Goal: Task Accomplishment & Management: Manage account settings

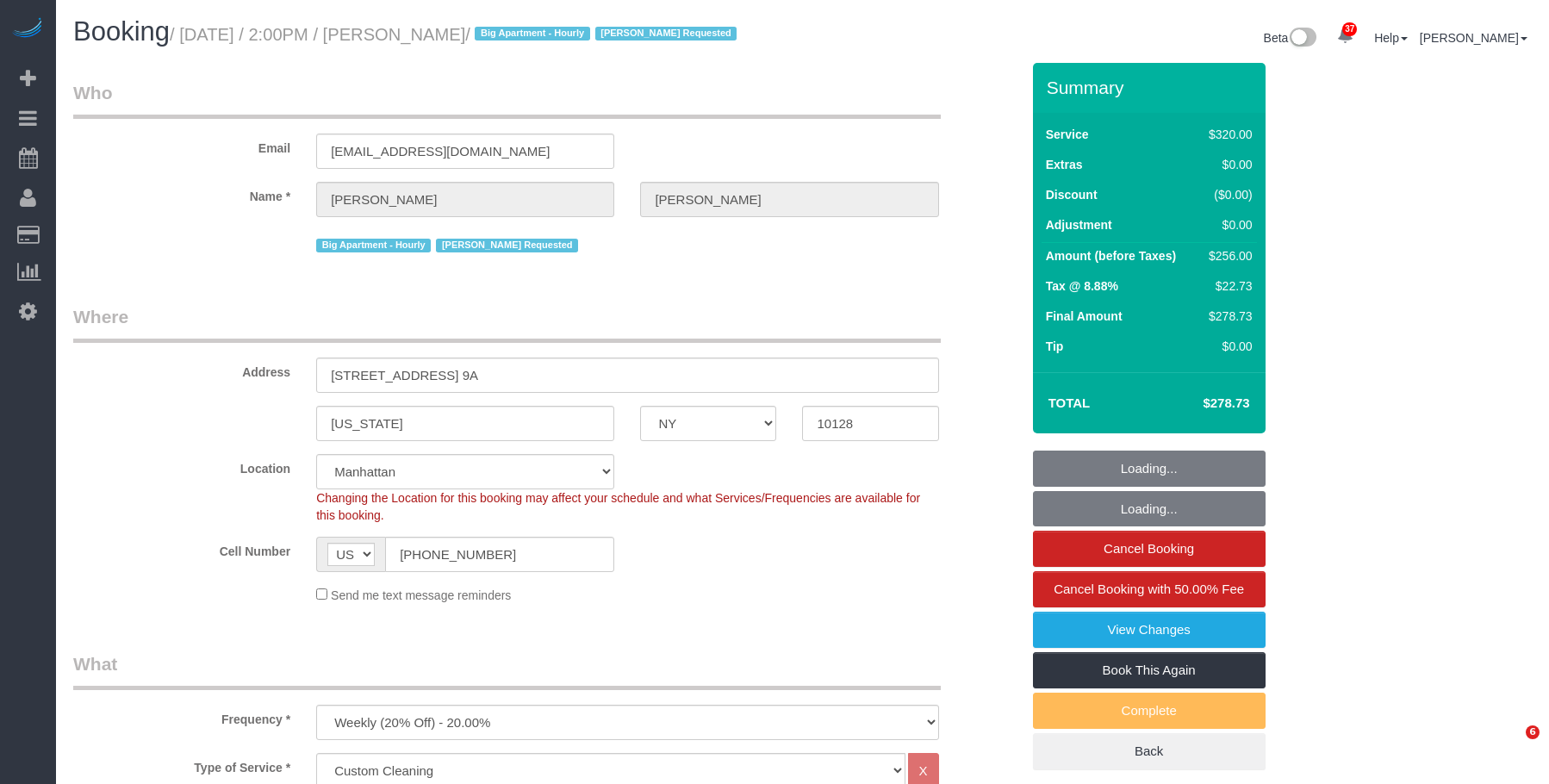
select select "NY"
select select "240"
select select "spot1"
select select "number:89"
select select "number:90"
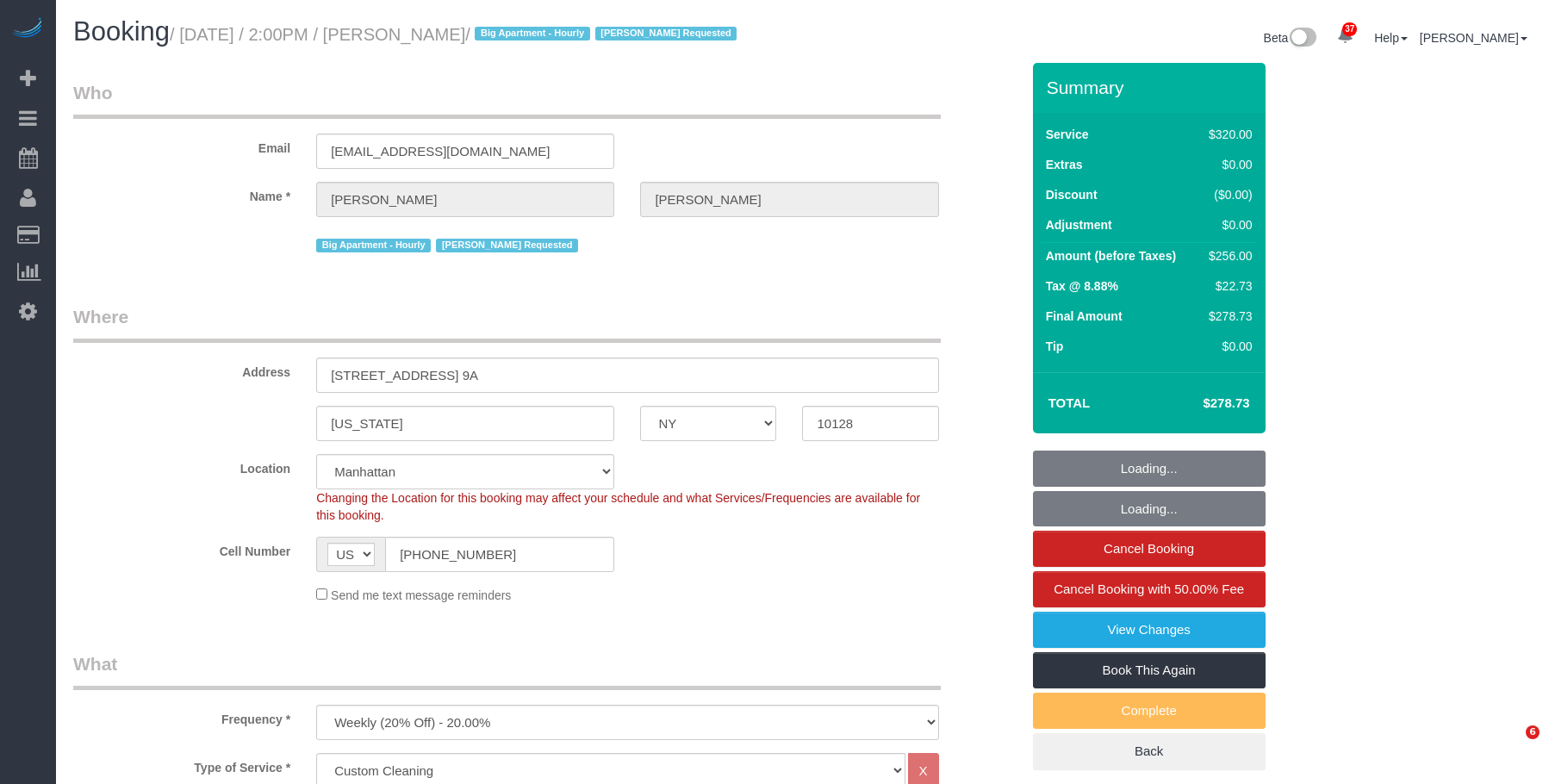
select select "number:15"
select select "number:5"
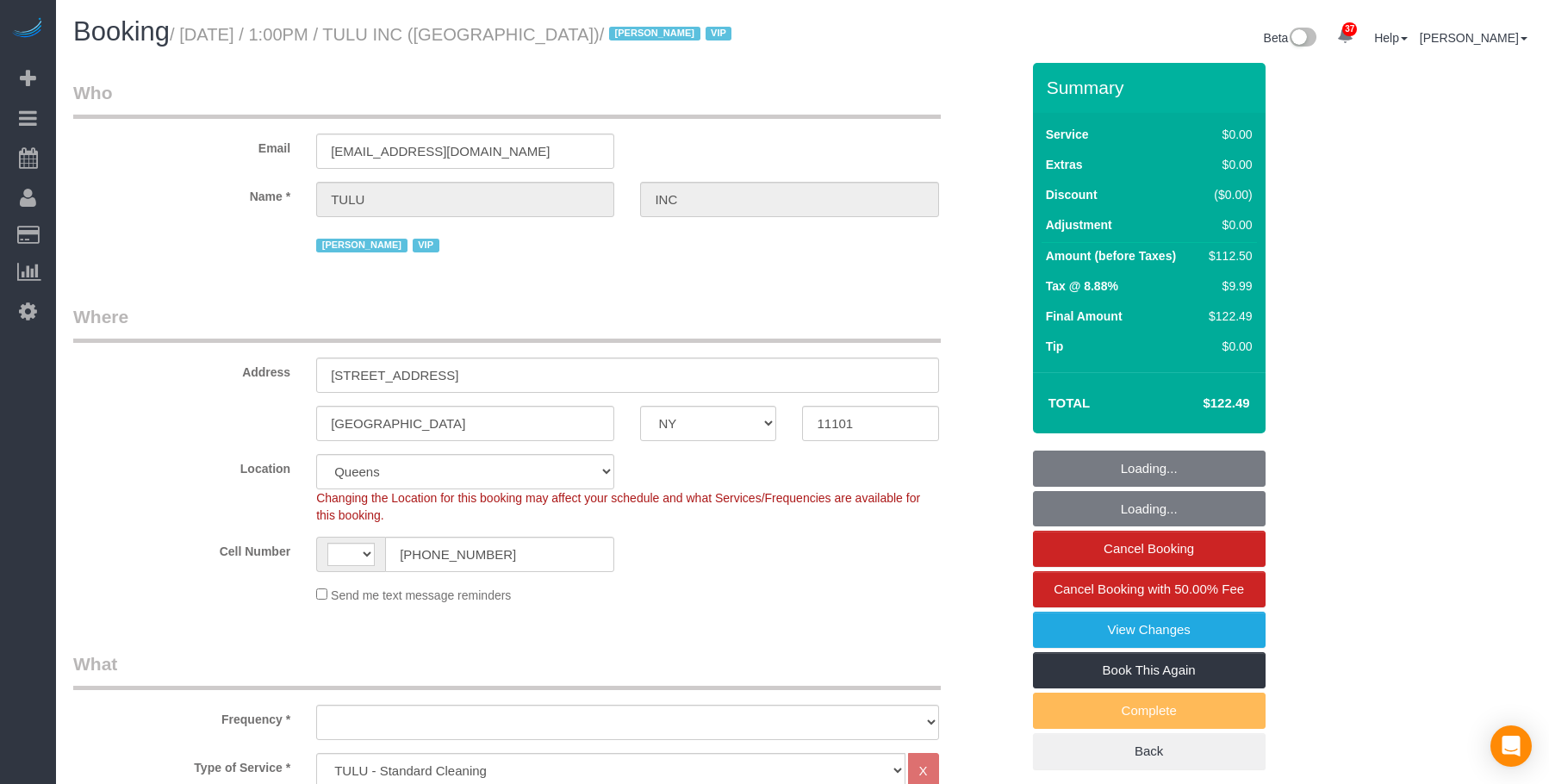
select select "NY"
click at [542, 34] on small "/ October 09, 2025 / 1:00PM / TULU INC (NYC) / Jacky Xu VIP" at bounding box center [453, 34] width 567 height 19
select select "string:US"
select select "object:1428"
select select "spot1"
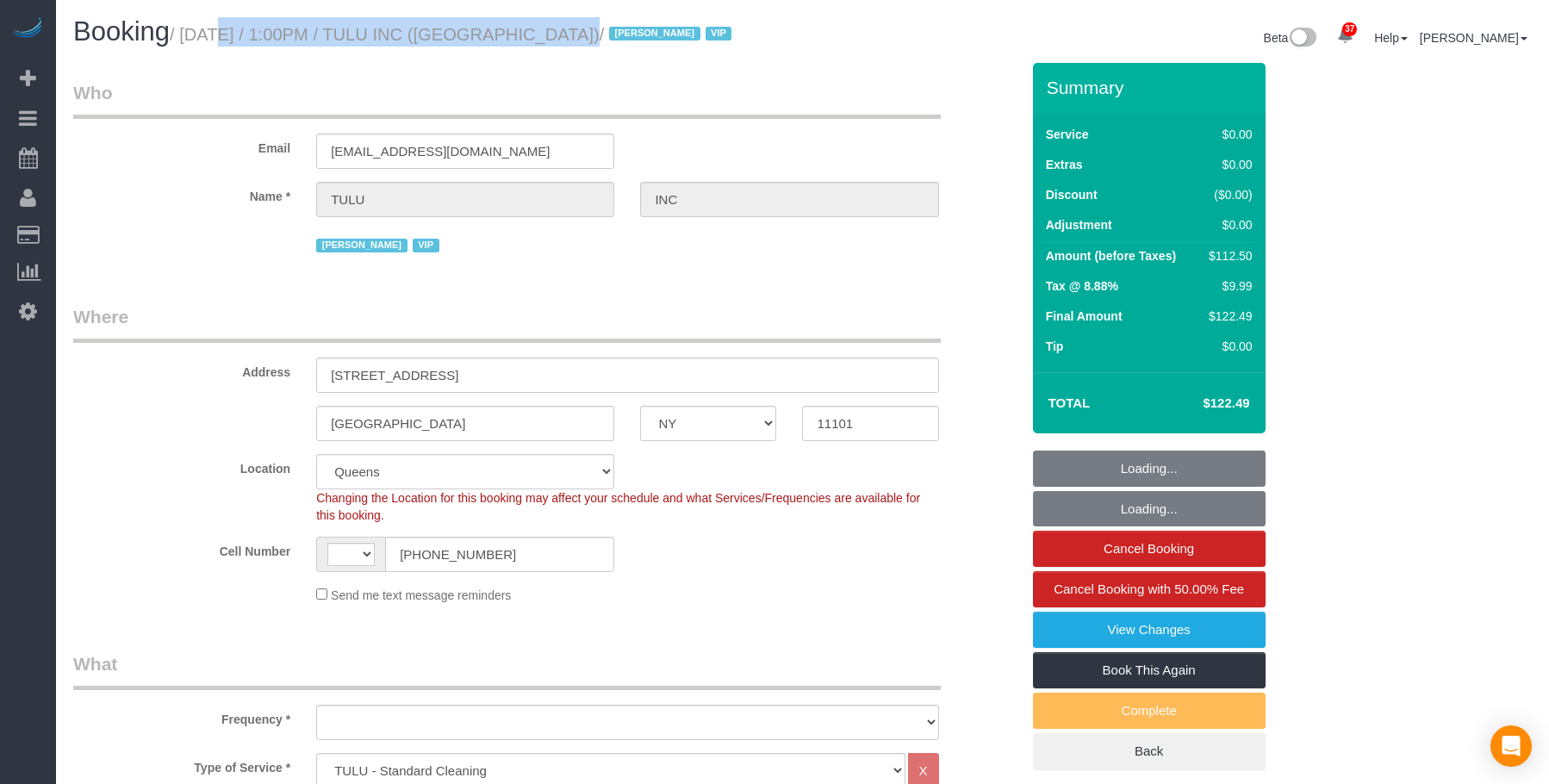
select select "number:89"
select select "number:90"
select select "number:15"
select select "number:6"
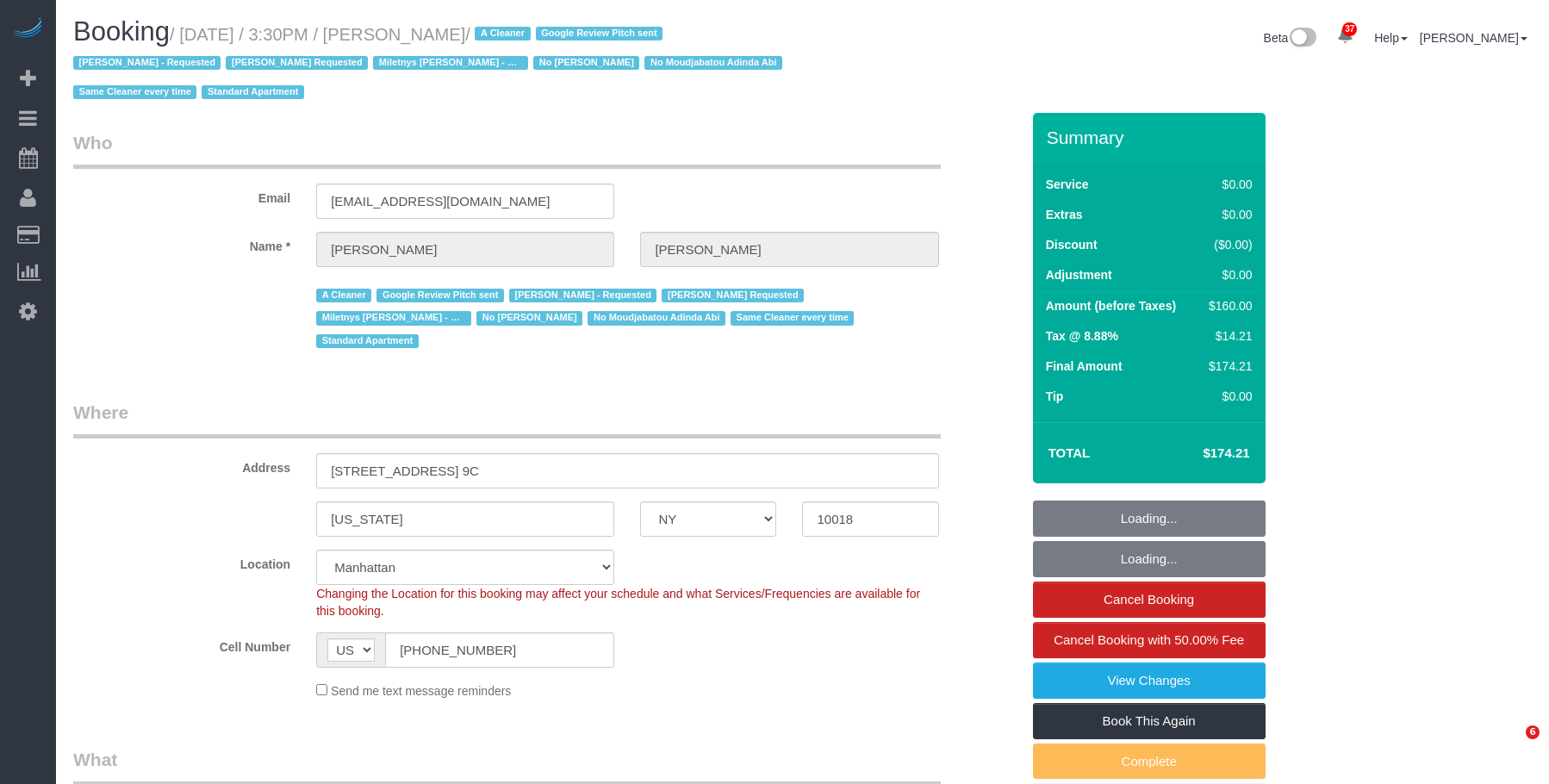
select select "NY"
select select "1"
select select "string:stripe-pm_1Qwq4X4VGloSiKo7oXPvKvA0"
select select "number:89"
select select "number:90"
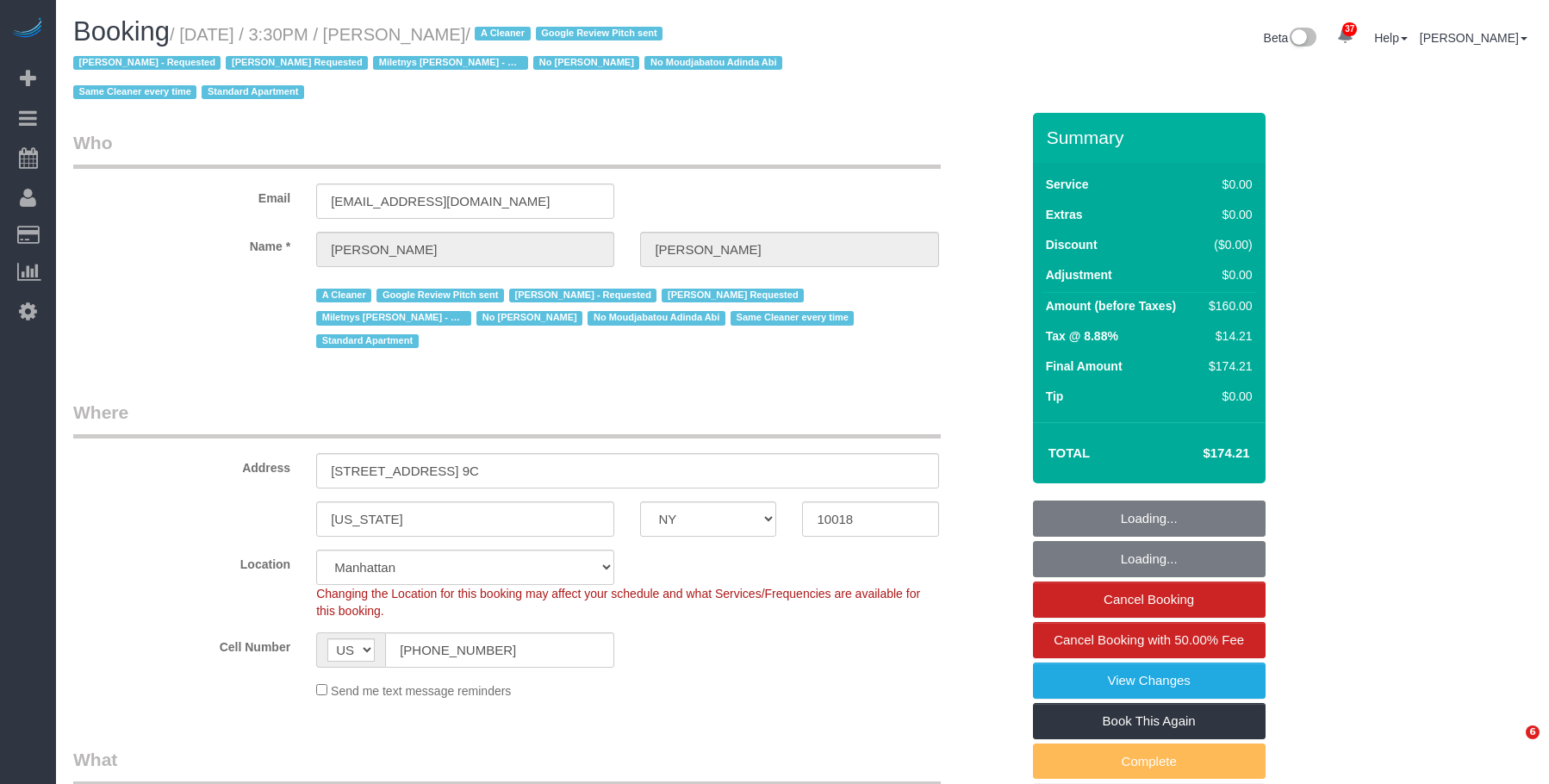
select select "number:15"
select select "number:6"
click at [507, 33] on small "/ October 09, 2025 / 3:30PM / Sarah Sharif / A Cleaner Google Review Pitch sent…" at bounding box center [430, 63] width 715 height 77
select select "object:1557"
select select "1"
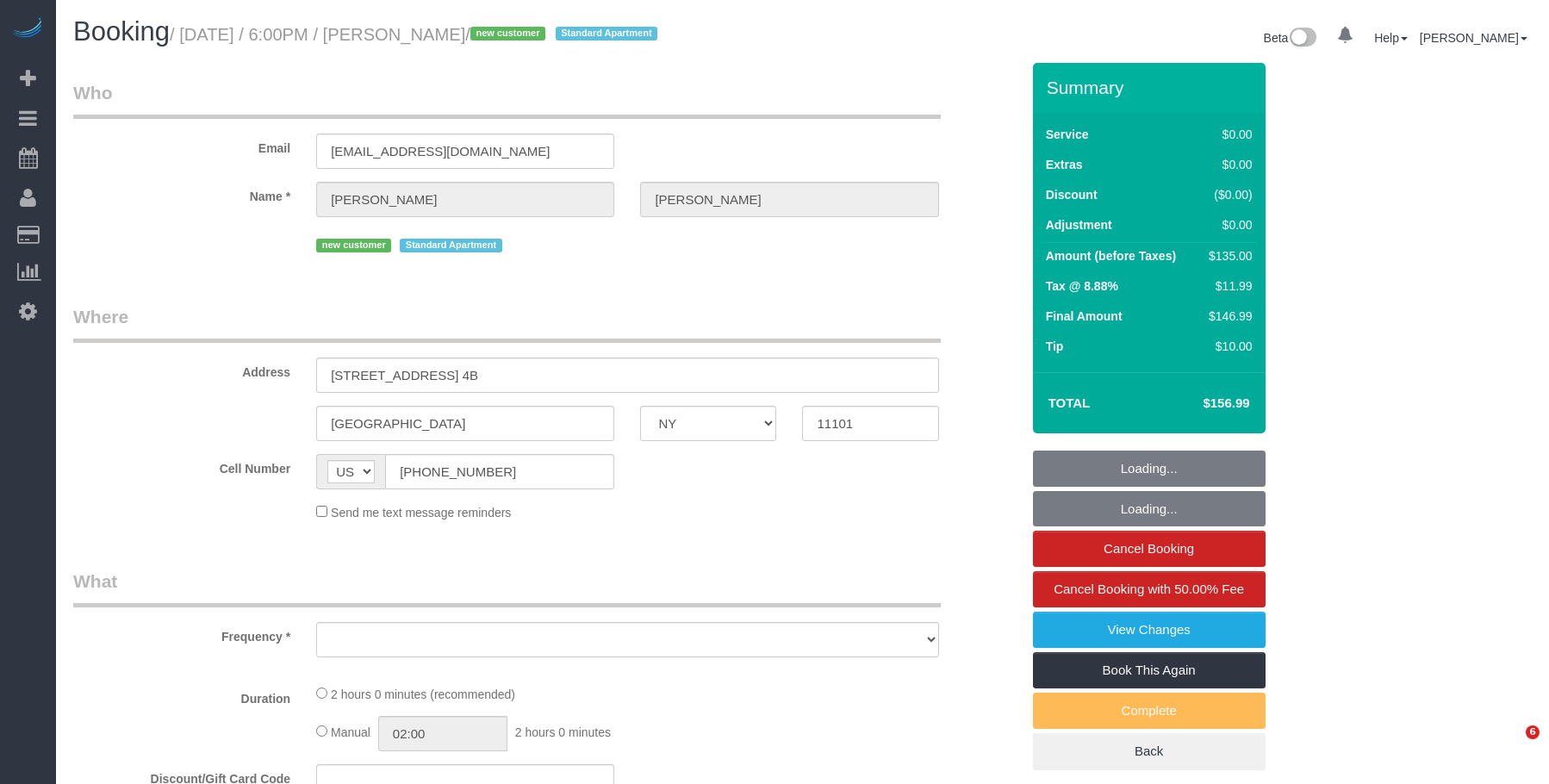
select select "NY"
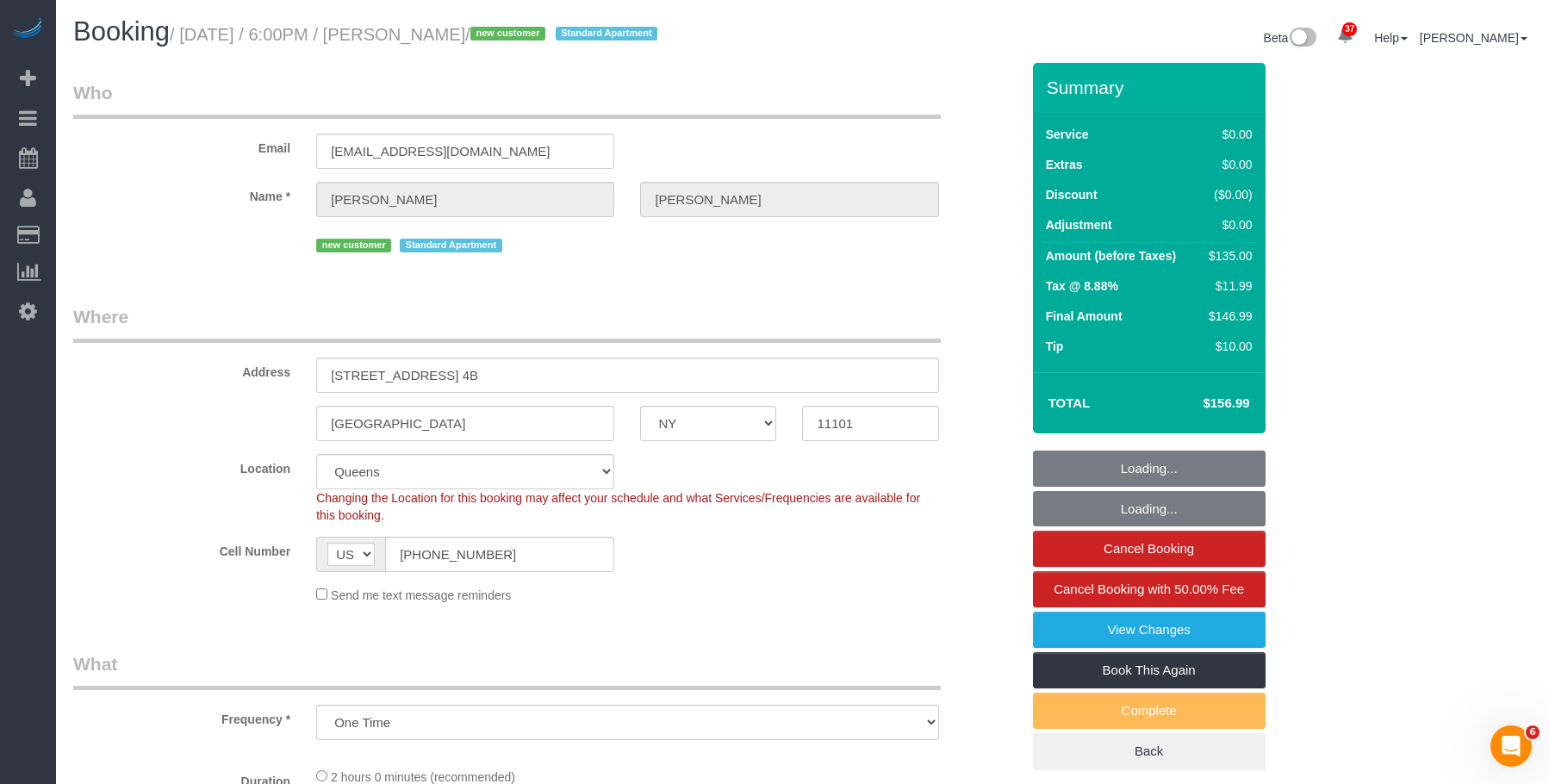
select select "object:829"
select select "spot1"
select select "number:89"
select select "number:90"
select select "number:15"
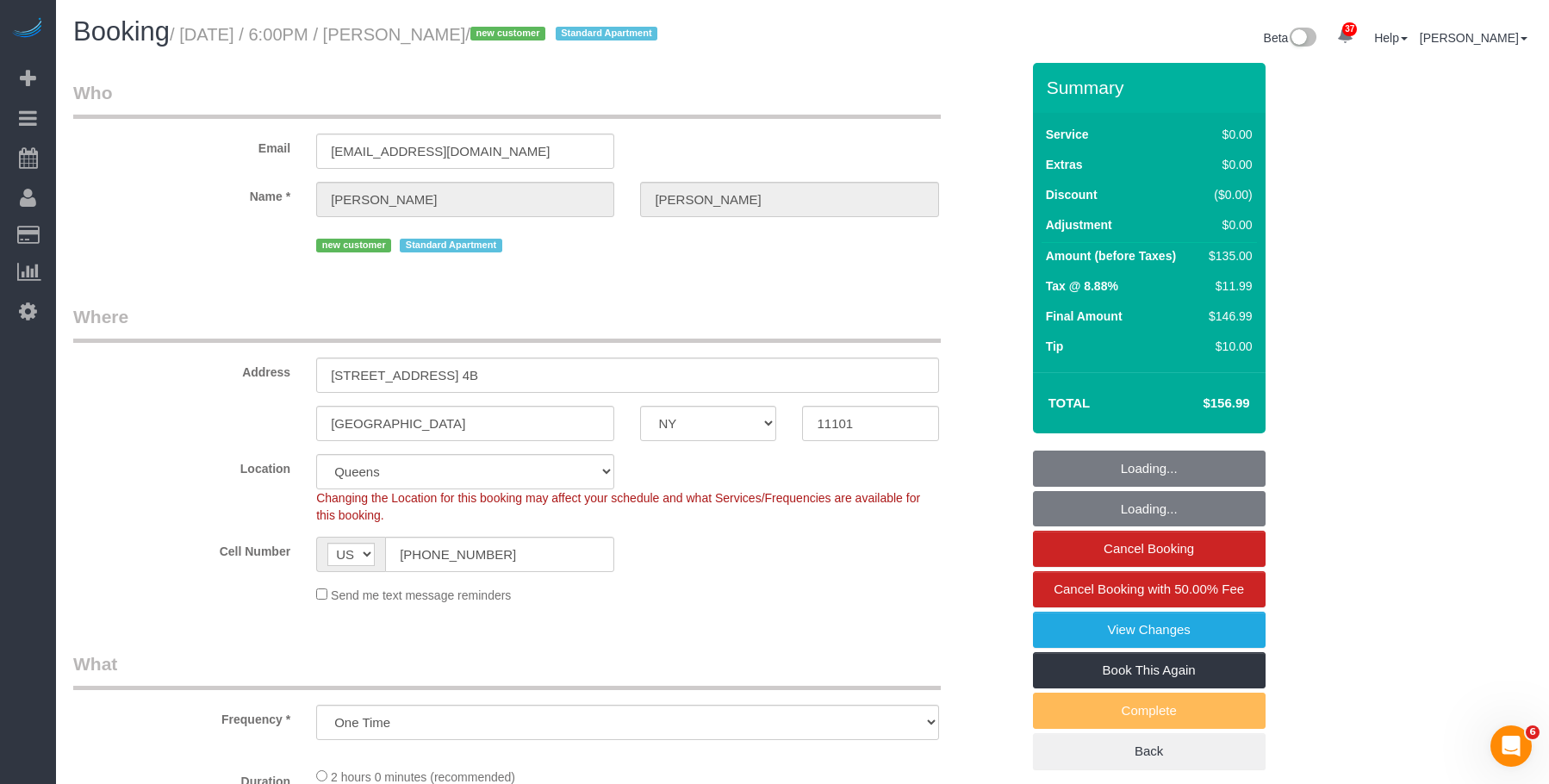
select select "number:7"
select select "string:stripe-pm_1SF02I4VGloSiKo7ljKtFnew"
select select "1"
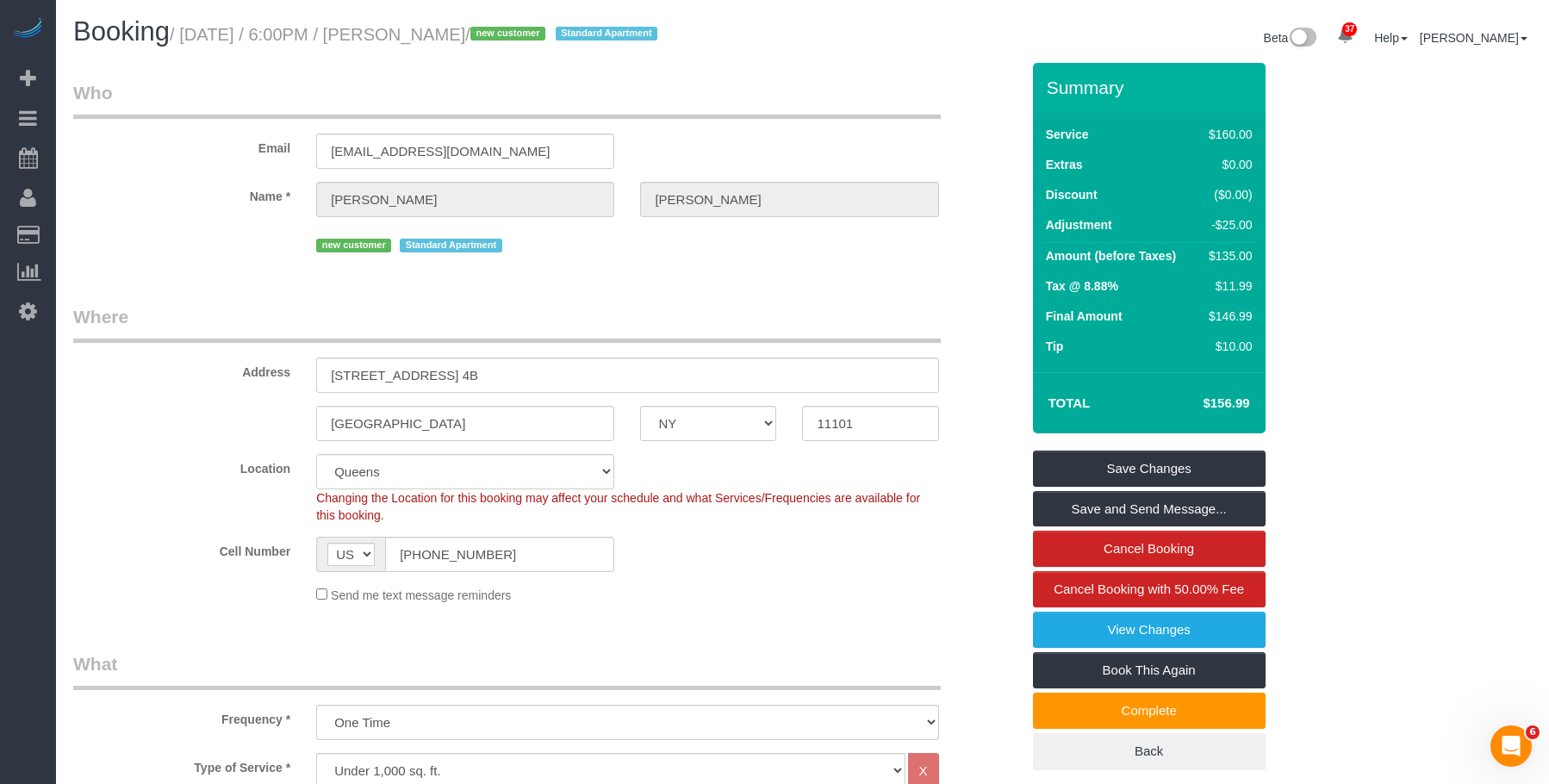
drag, startPoint x: 188, startPoint y: 38, endPoint x: 524, endPoint y: 38, distance: 336.0
click at [524, 38] on small "/ October 09, 2025 / 6:00PM / Ray Sabbineni / new customer Standard Apartment" at bounding box center [416, 34] width 493 height 19
click at [794, 306] on legend "Where" at bounding box center [507, 324] width 868 height 39
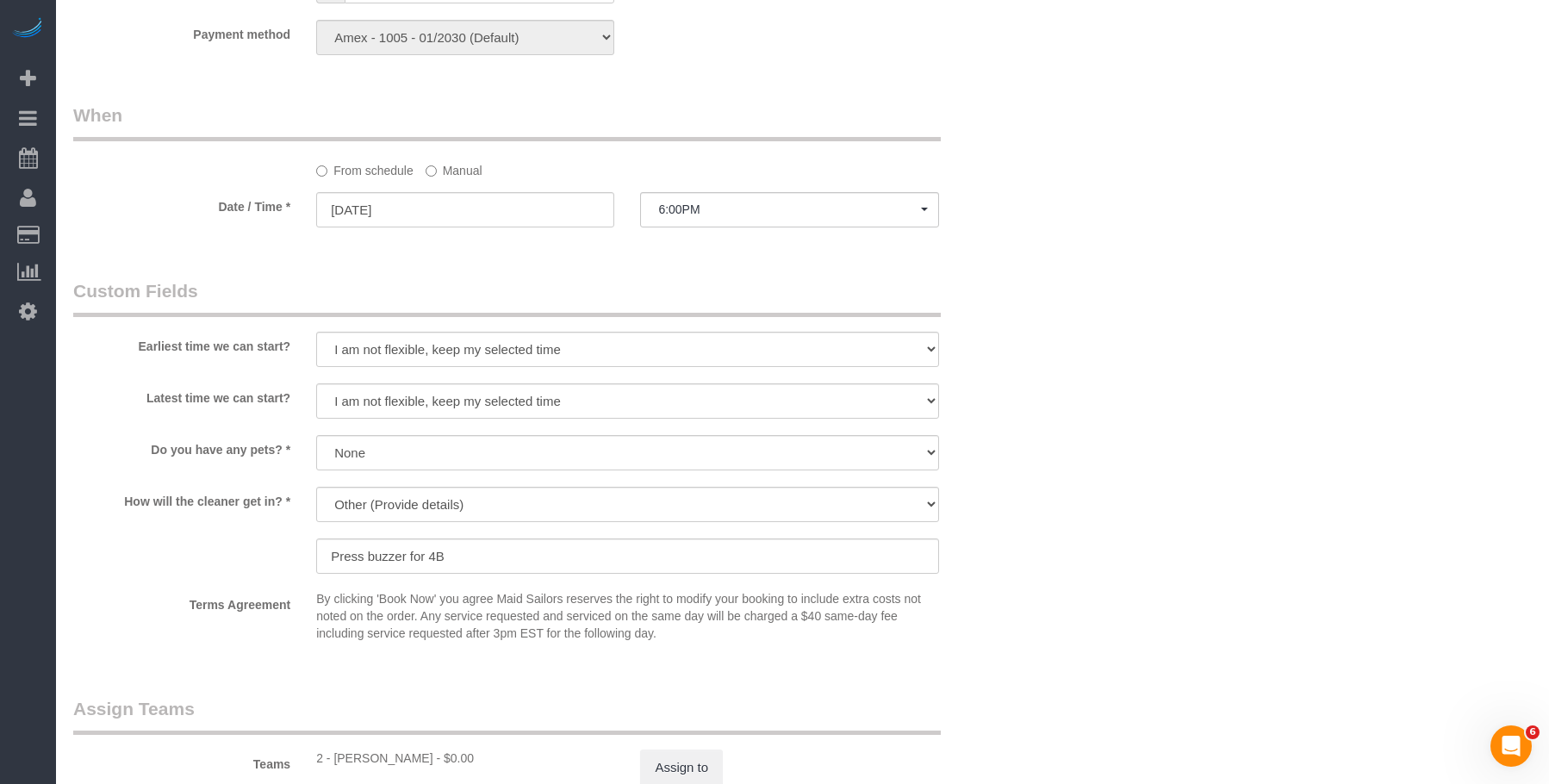
scroll to position [1723, 0]
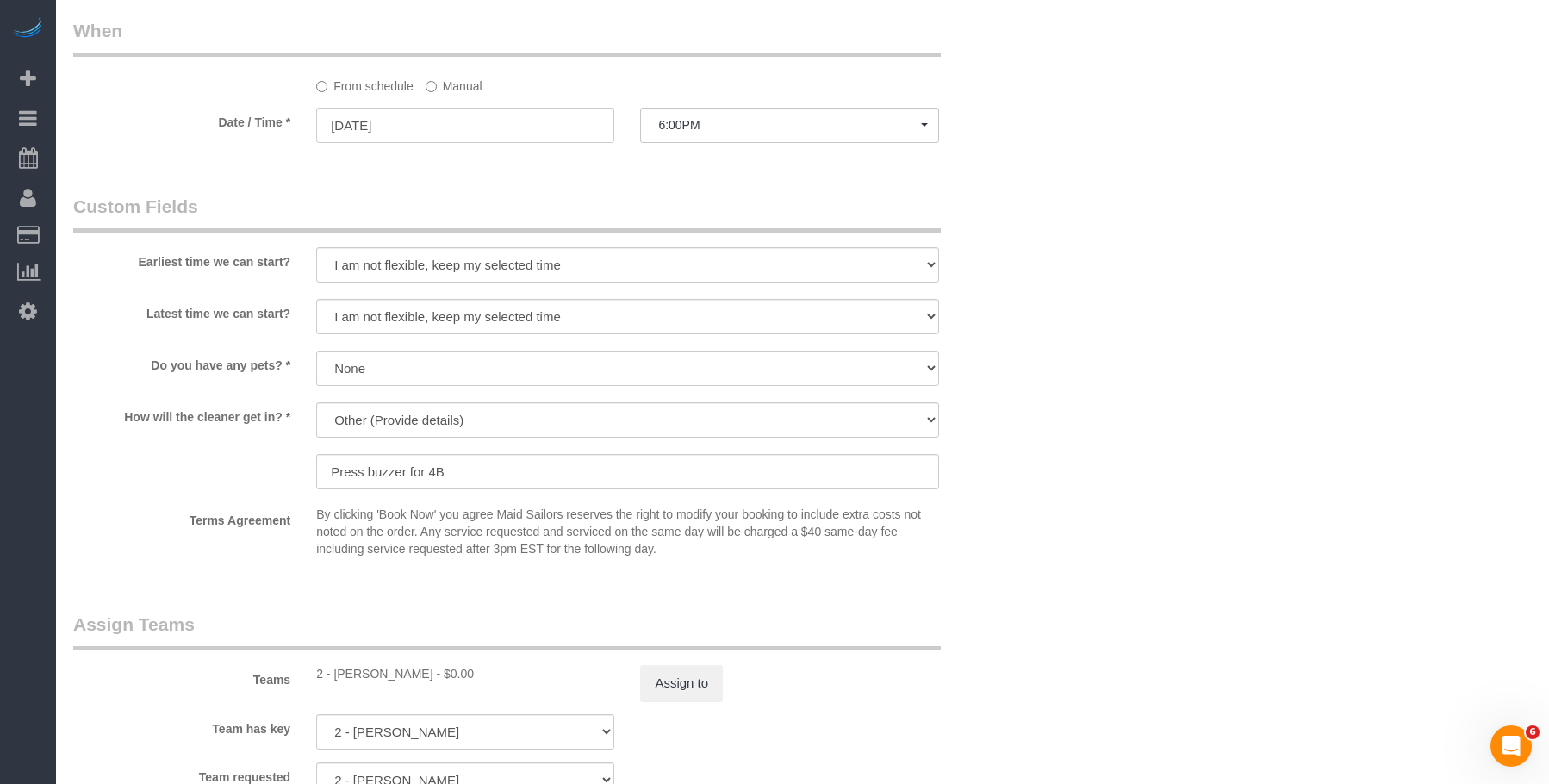
drag, startPoint x: 337, startPoint y: 667, endPoint x: 858, endPoint y: 665, distance: 521.0
click at [417, 673] on div "2 - Portia Edwards - $0.00" at bounding box center [465, 674] width 298 height 17
copy div "Portia Edwards"
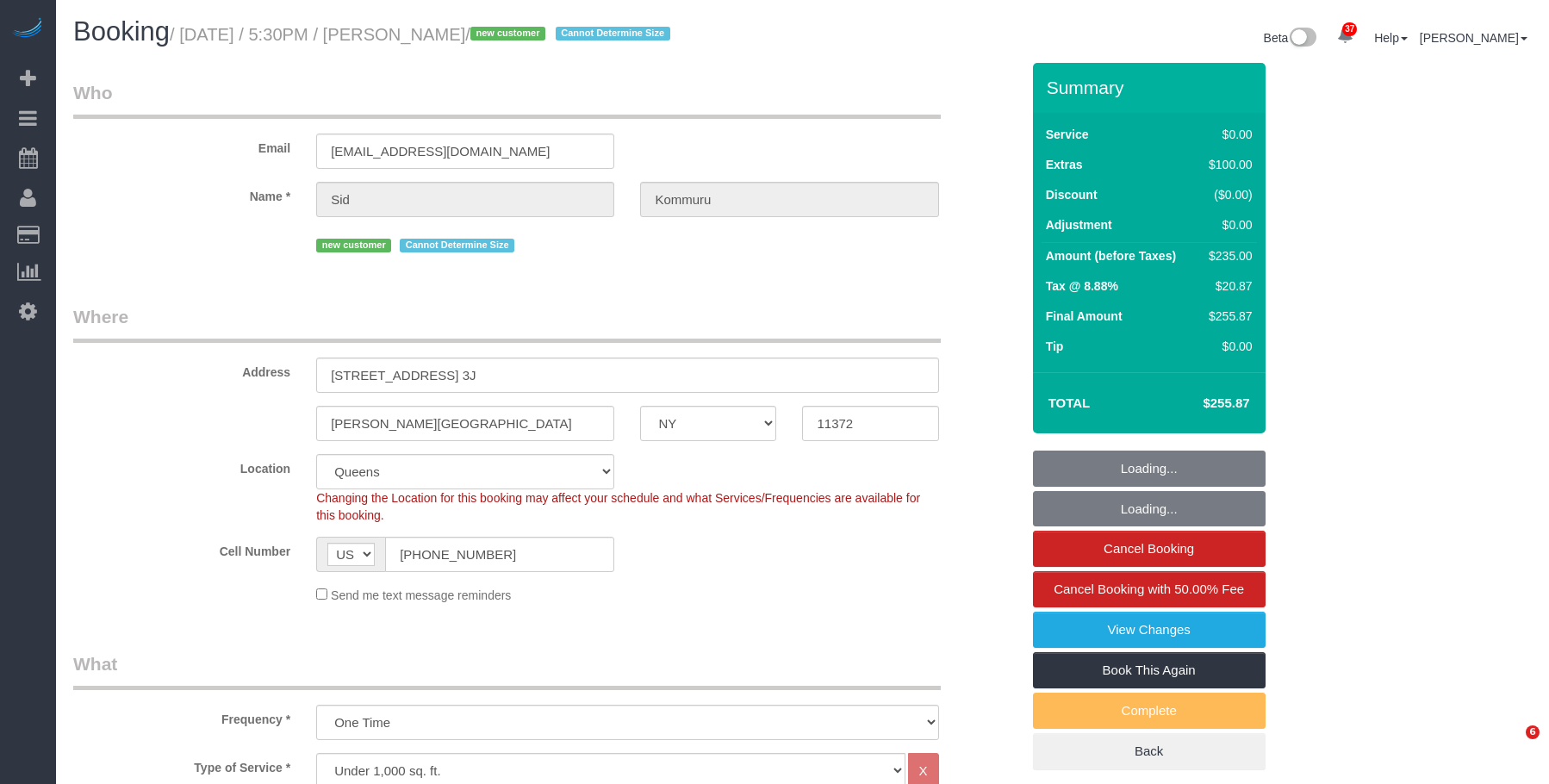
select select "NY"
select select "number:56"
select select "number:73"
select select "number:15"
select select "number:5"
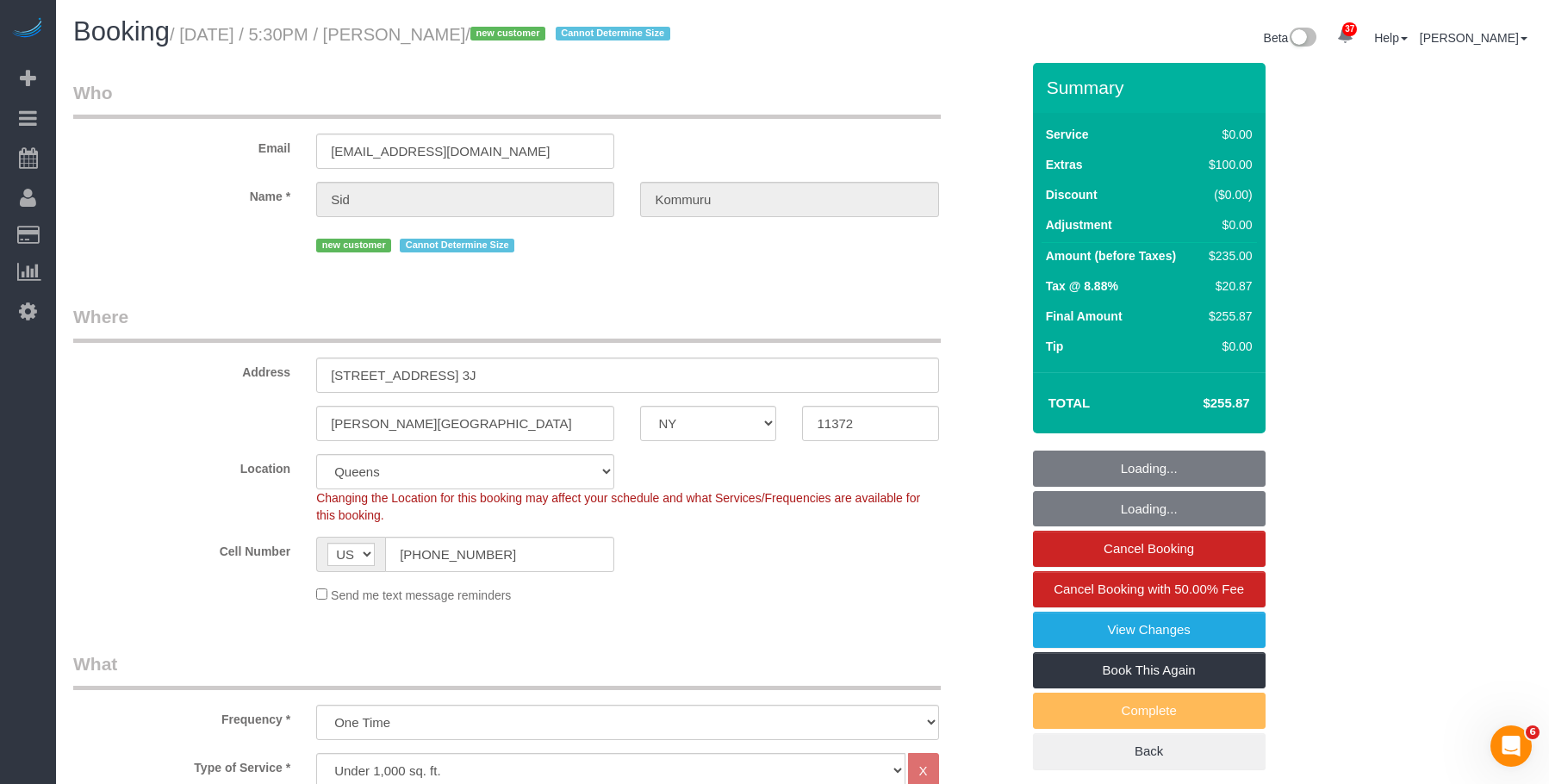
select select "1"
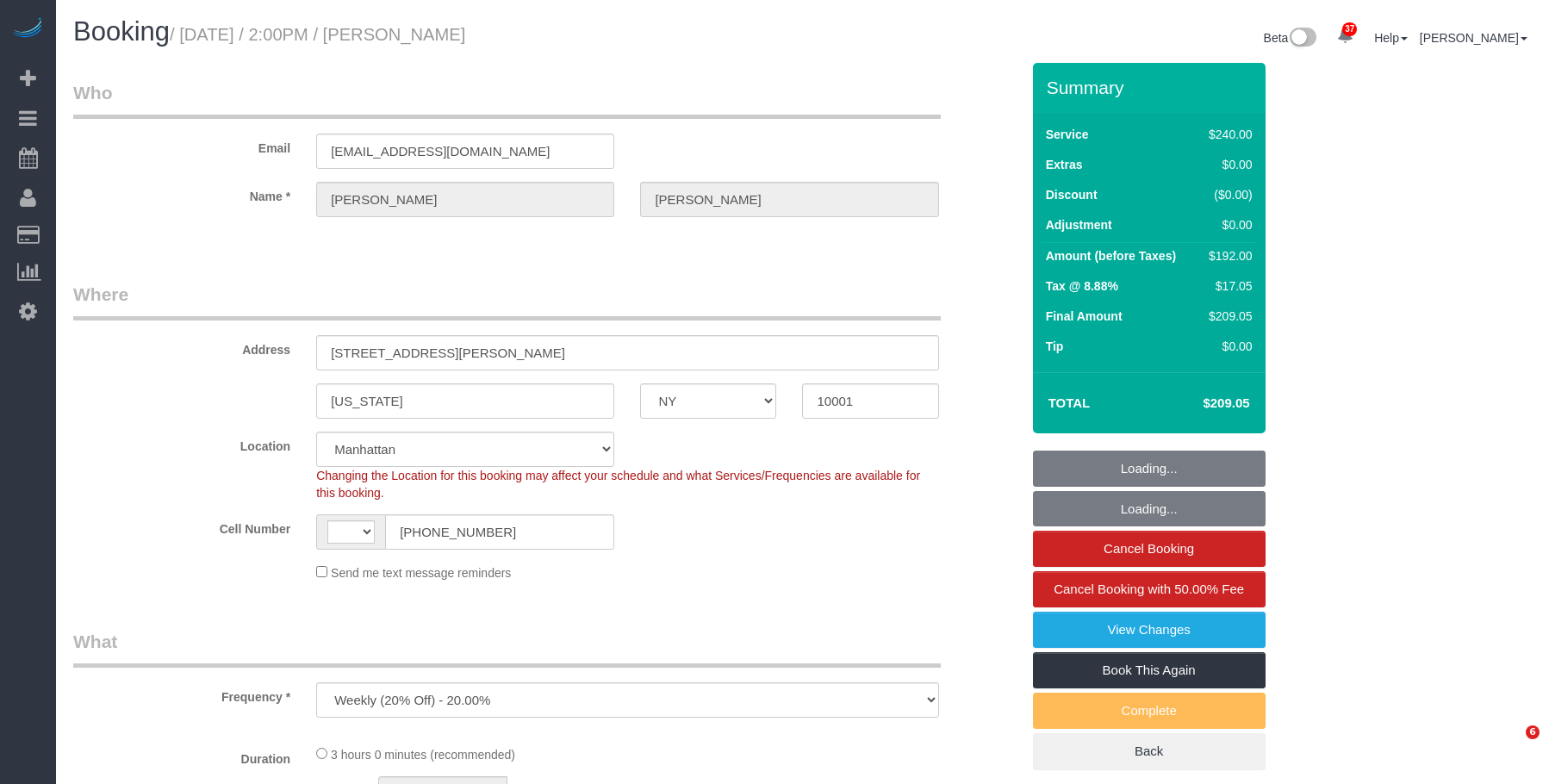
select select "NY"
select select "object:650"
select select "string:[GEOGRAPHIC_DATA]"
select select "string:stripe-pm_1SEFIB4VGloSiKo75NG0vpHk"
select select "180"
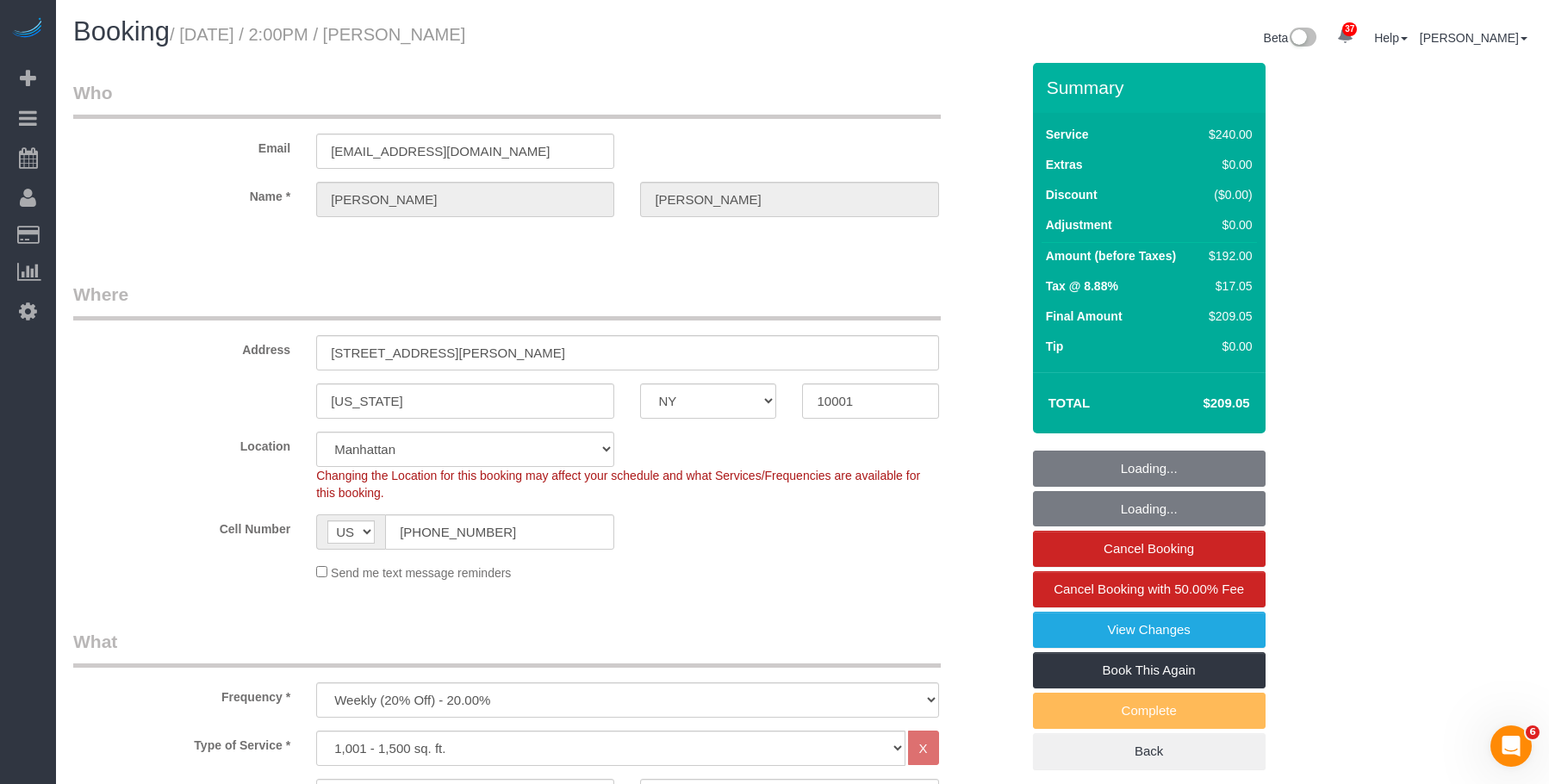
select select "number:62"
select select "number:75"
select select "number:15"
select select "number:5"
select select "spot1"
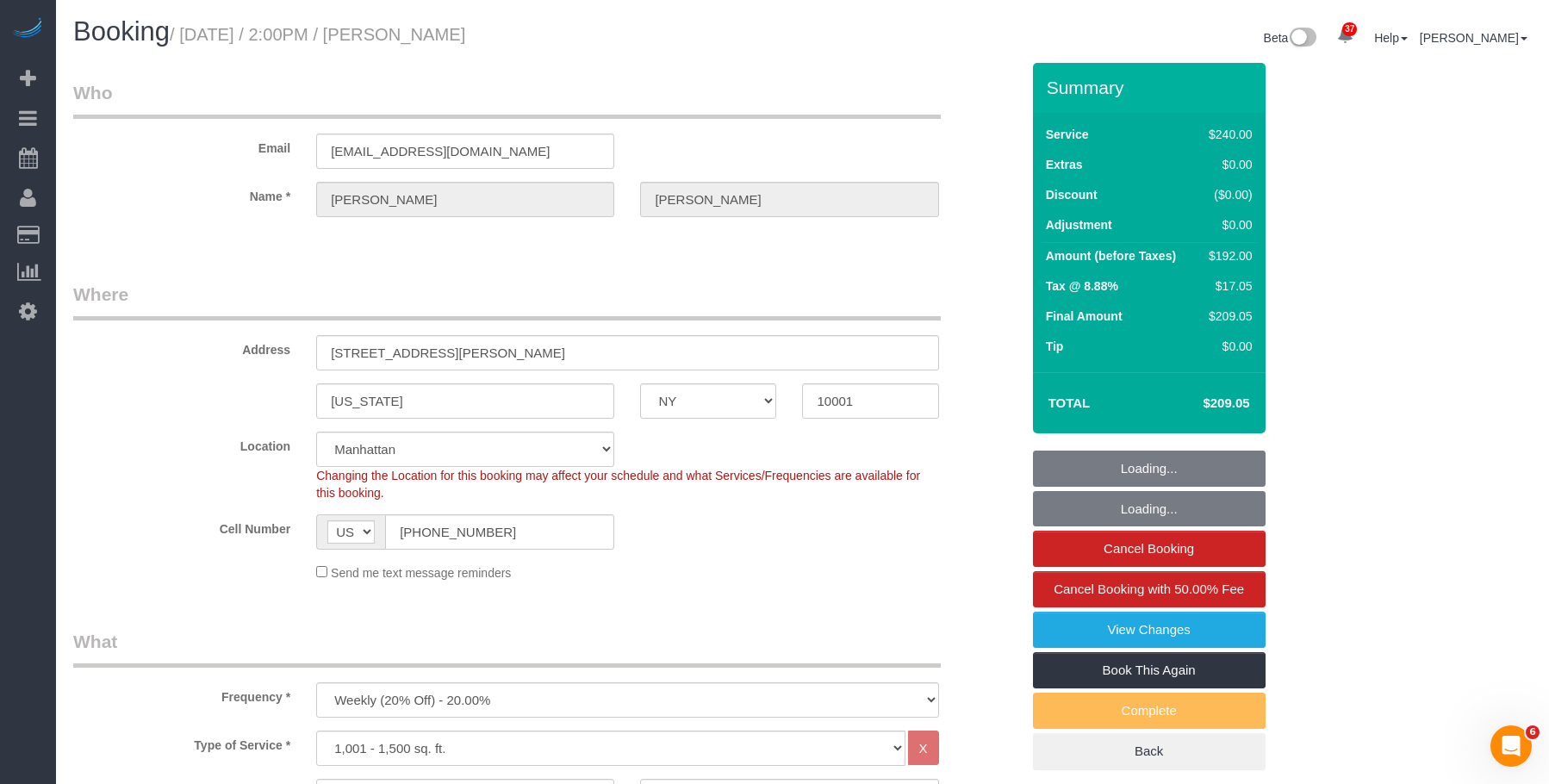
drag, startPoint x: 191, startPoint y: 34, endPoint x: 585, endPoint y: 36, distance: 394.0
click at [585, 36] on h1 "Booking / [DATE] / 2:00PM / [PERSON_NAME]" at bounding box center [431, 32] width 717 height 29
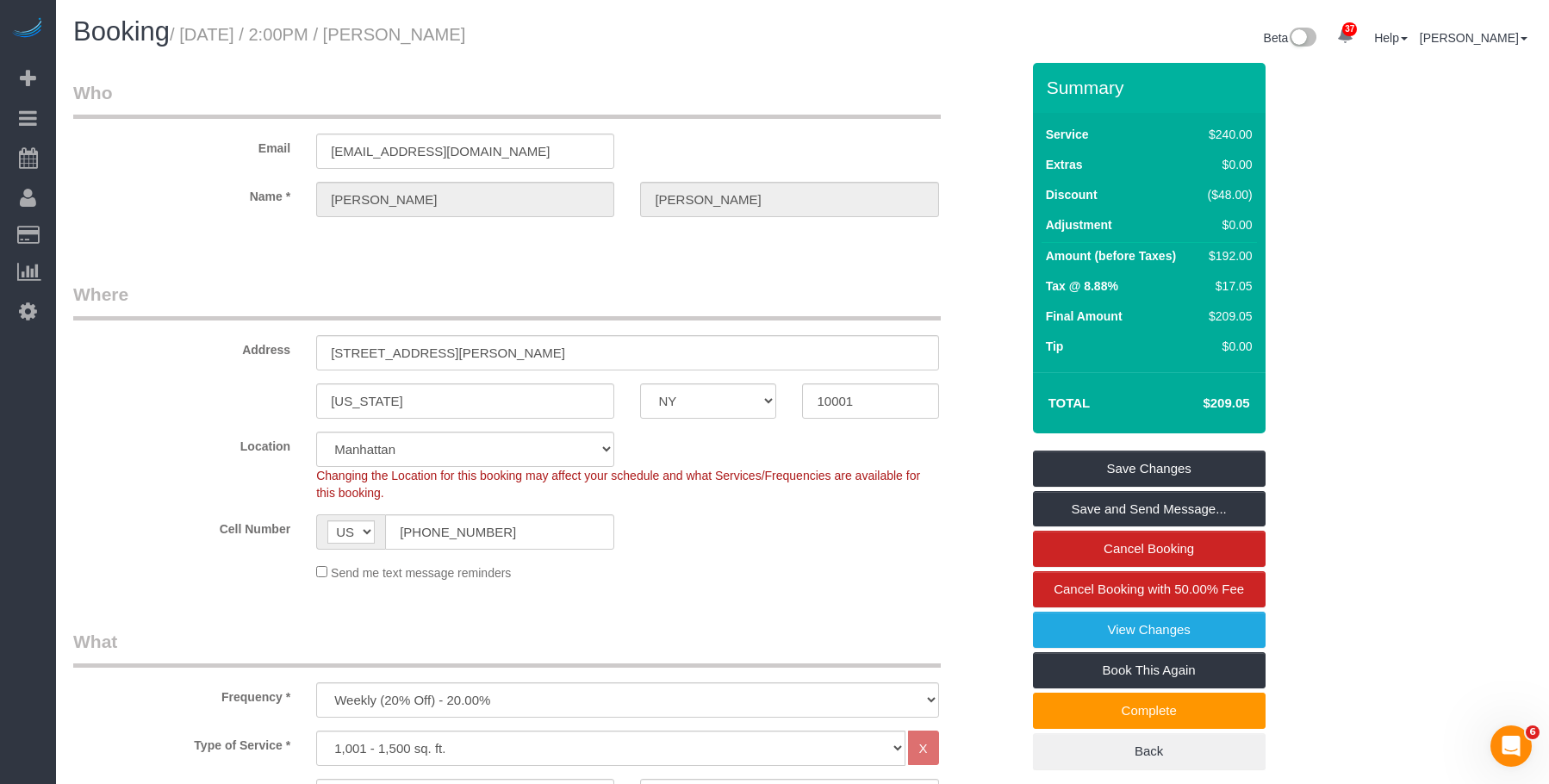
copy small "[DATE] / 2:00PM / [PERSON_NAME]"
